Goal: Task Accomplishment & Management: Complete application form

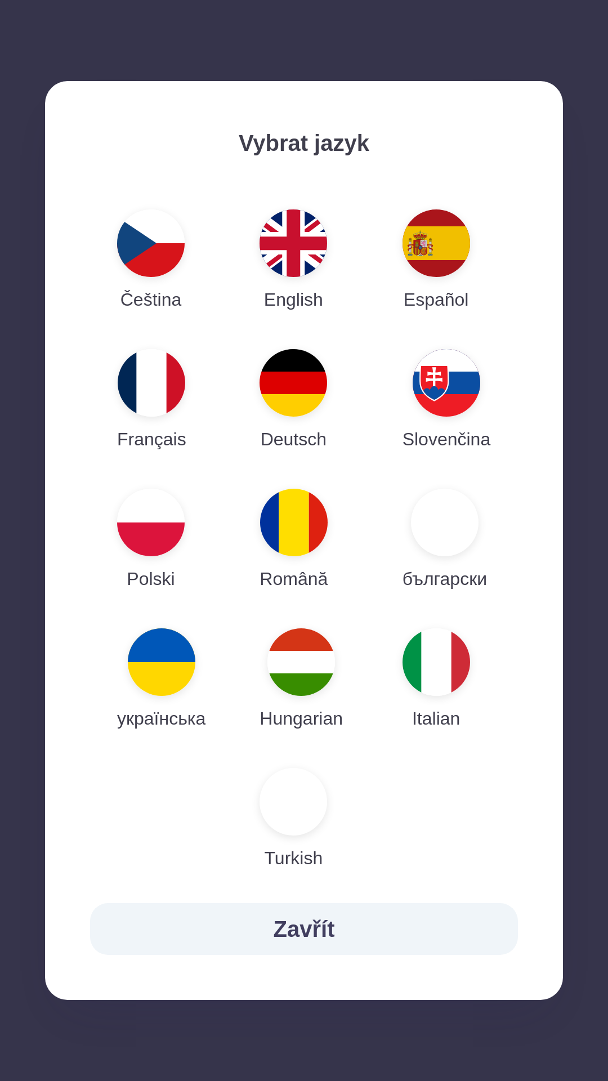
click at [169, 661] on img "button" at bounding box center [162, 662] width 68 height 68
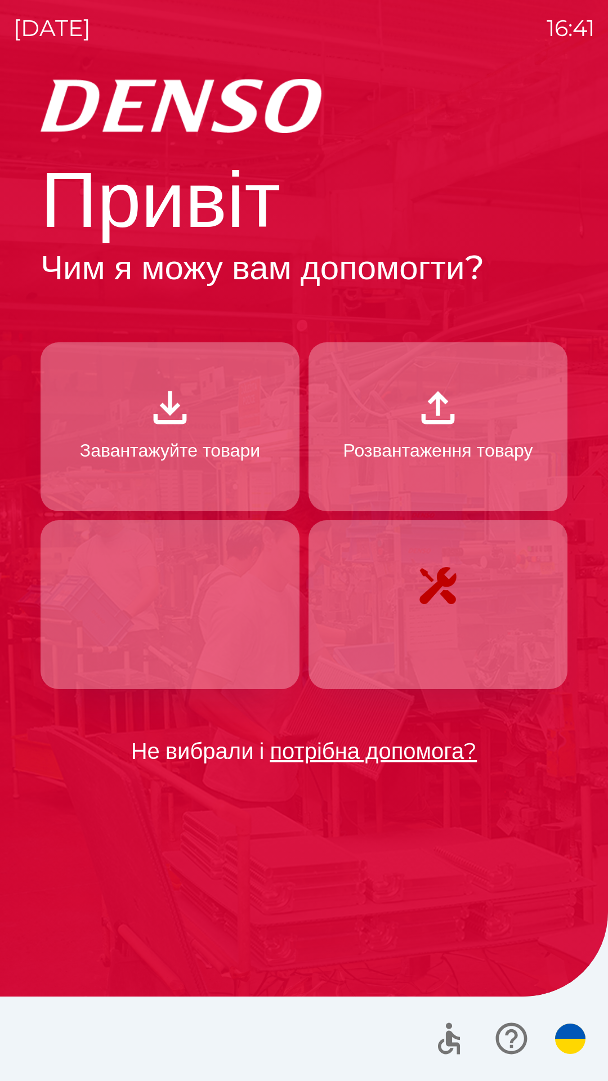
click at [196, 423] on button "Завантажуйте товари" at bounding box center [170, 426] width 259 height 169
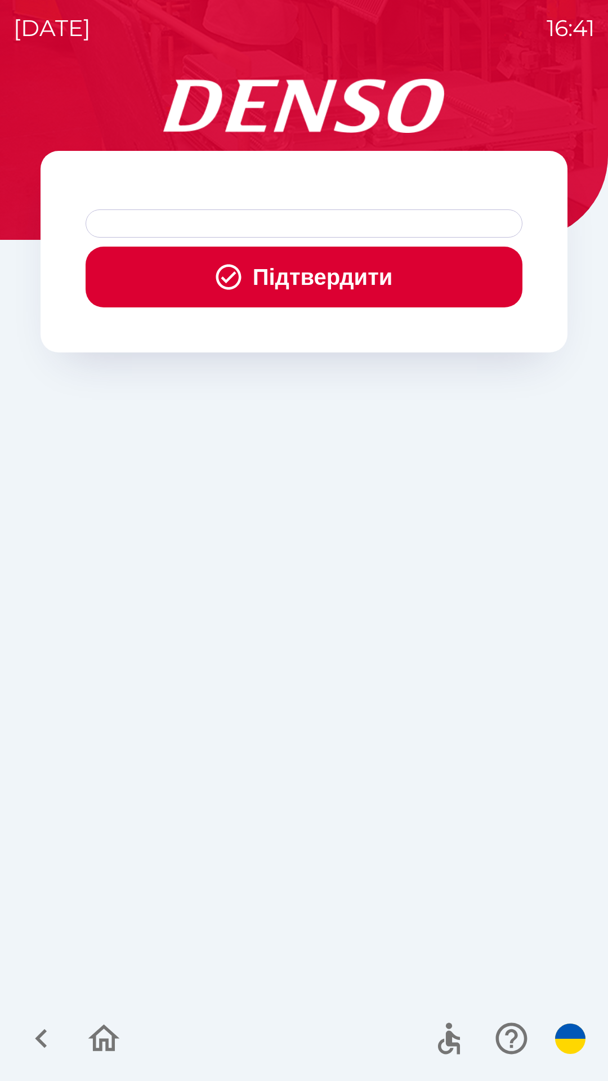
click at [311, 265] on button "Підтвердити" at bounding box center [304, 277] width 437 height 61
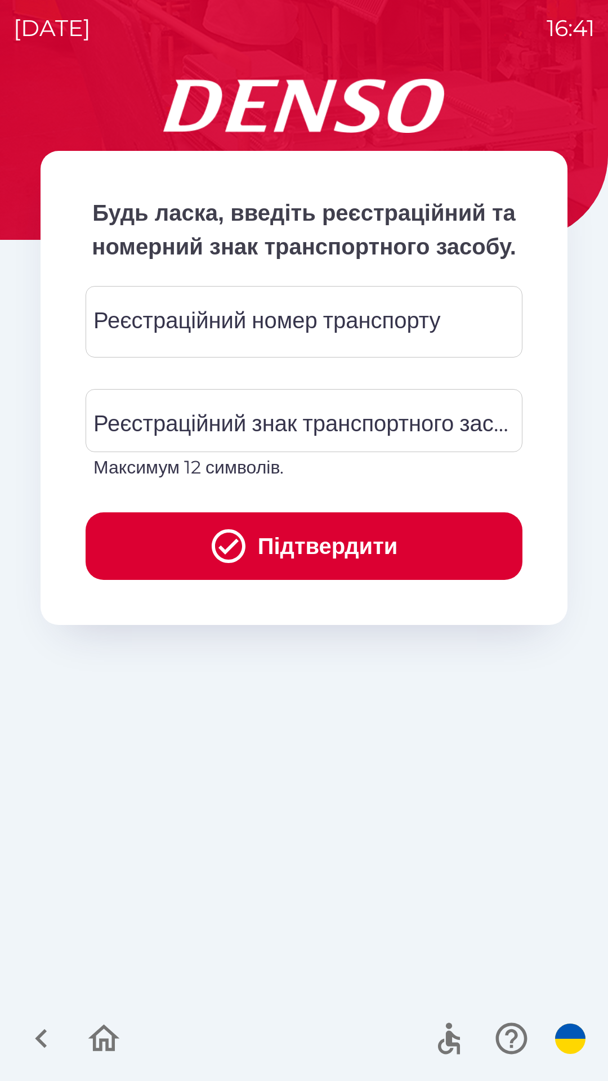
click at [277, 345] on div "Реєстраційний номер транспорту Реєстраційний номер транспорту" at bounding box center [304, 321] width 437 height 71
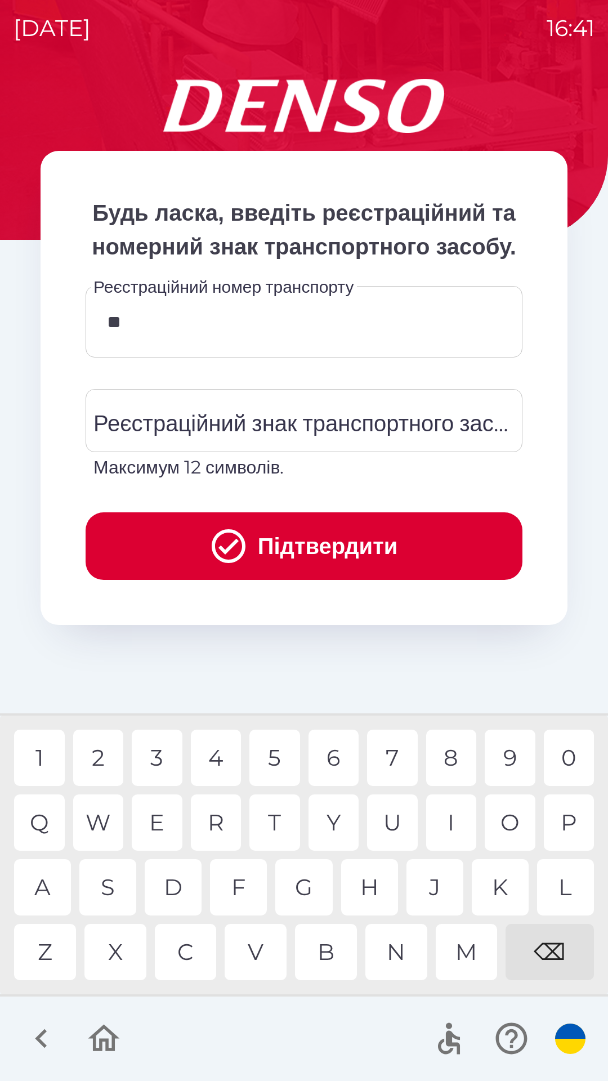
click at [457, 809] on div "I" at bounding box center [451, 822] width 51 height 56
click at [158, 744] on div "3" at bounding box center [157, 758] width 51 height 56
type input "******"
click at [574, 750] on div "0" at bounding box center [569, 758] width 51 height 56
click at [281, 446] on div "Реєстраційний знак транспортного засобу Реєстраційний знак транспортного засобу…" at bounding box center [304, 435] width 437 height 92
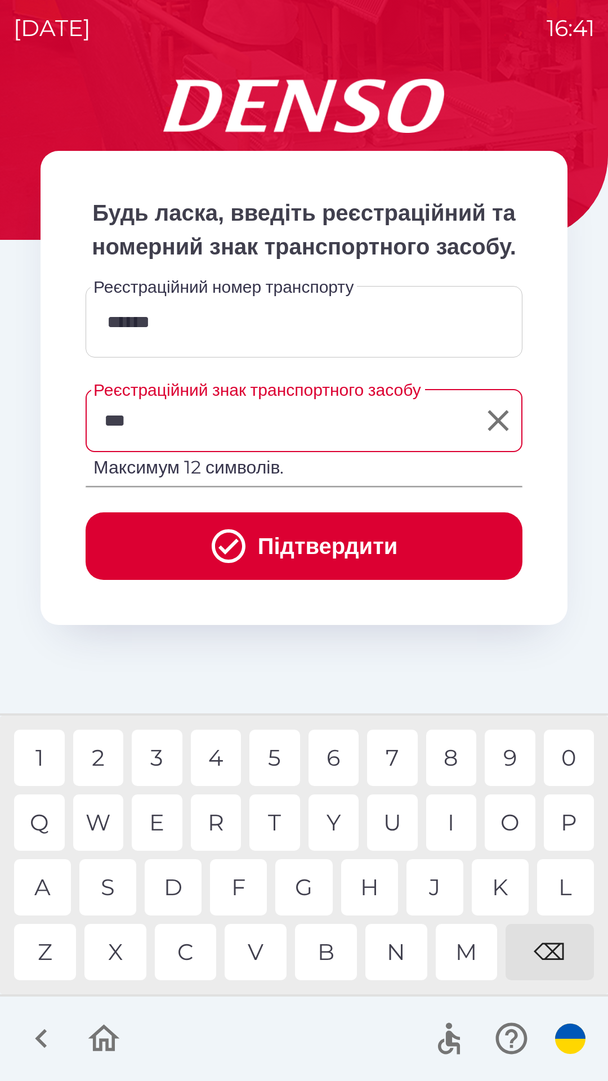
click at [142, 739] on div "3" at bounding box center [157, 758] width 51 height 56
click at [34, 743] on div "1" at bounding box center [39, 758] width 51 height 56
type input "*******"
click at [300, 574] on button "Підтвердити" at bounding box center [304, 546] width 437 height 68
